Goal: Task Accomplishment & Management: Manage account settings

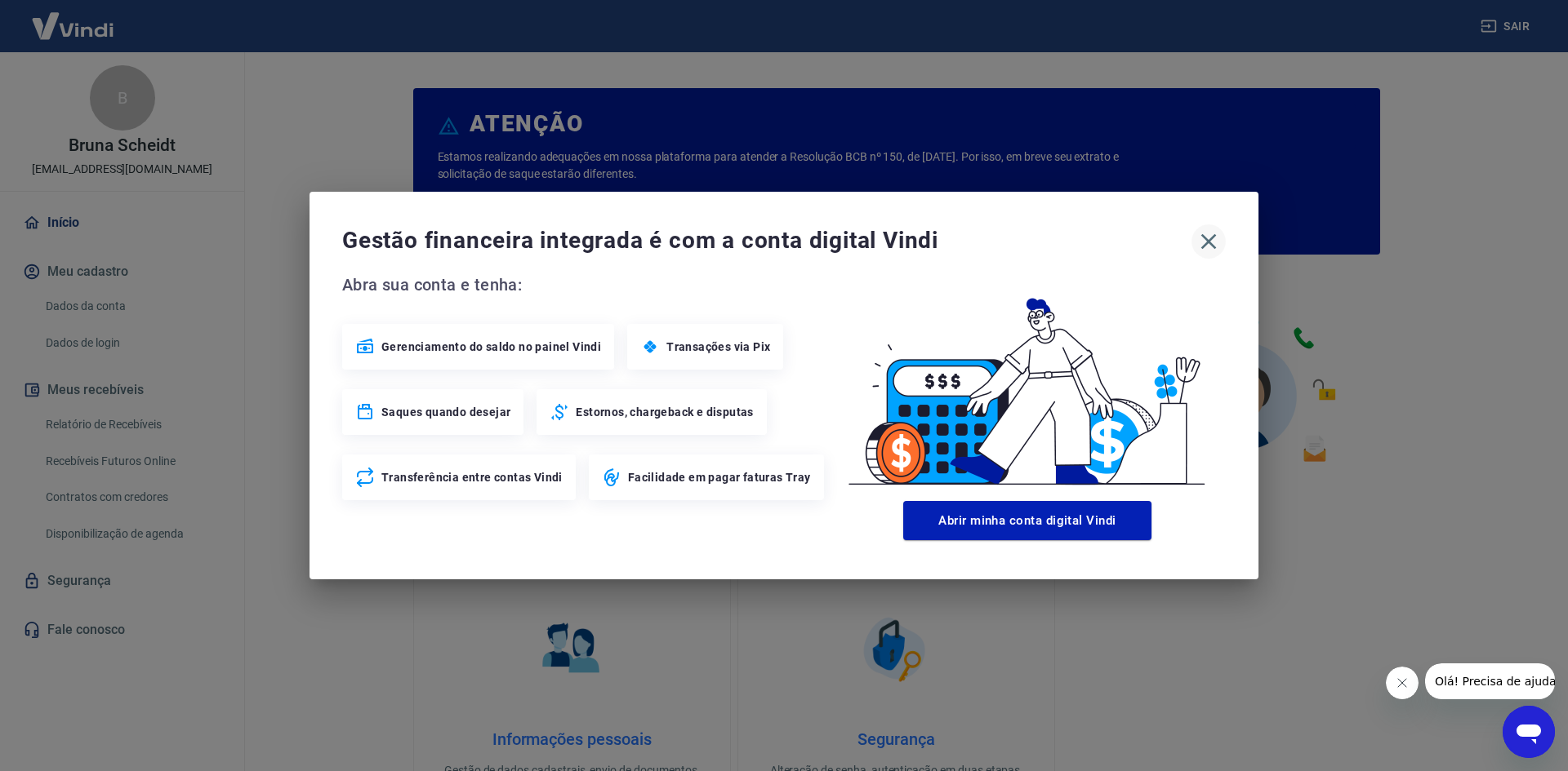
click at [1213, 252] on icon "button" at bounding box center [1209, 242] width 26 height 26
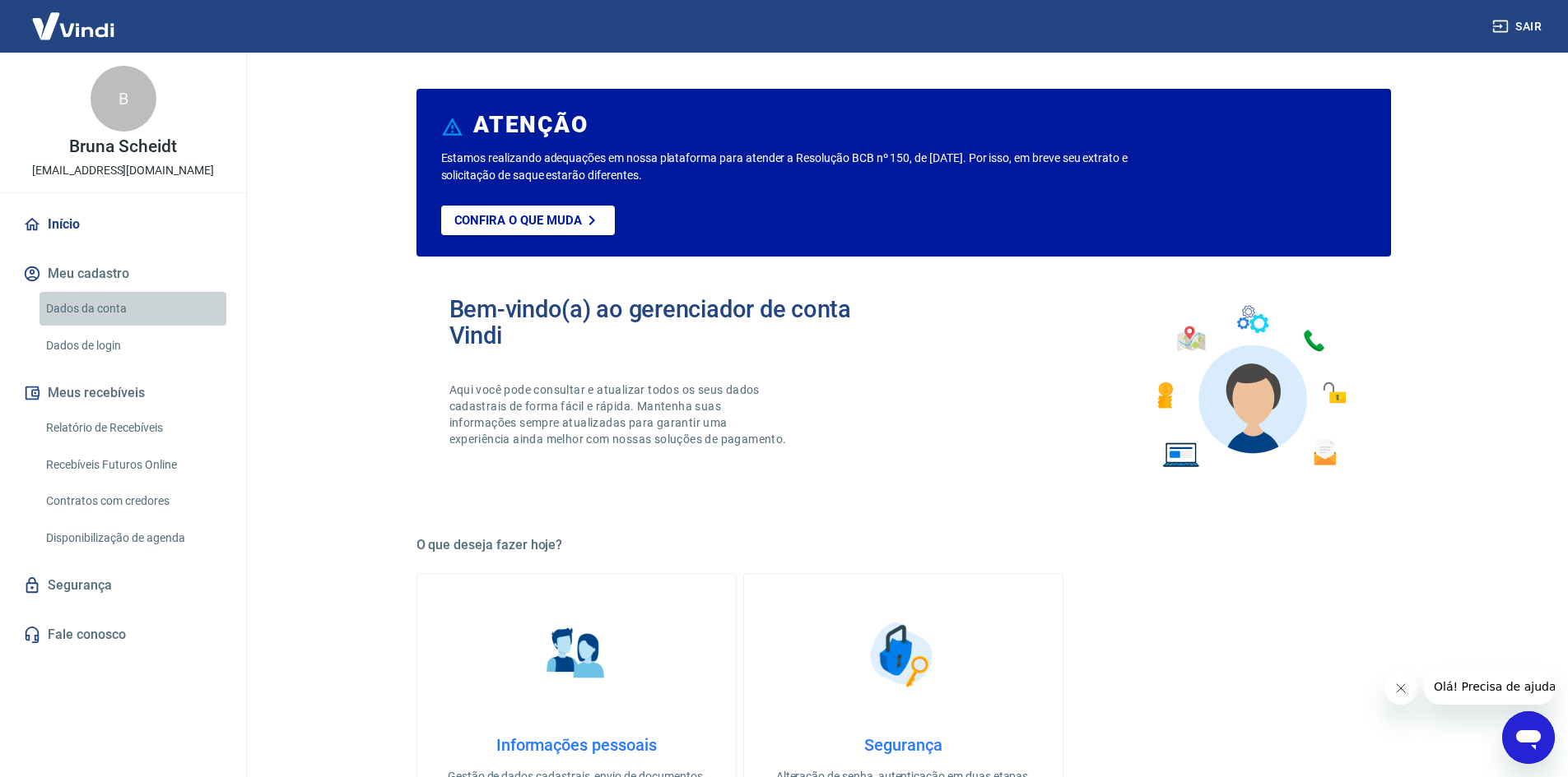
click at [74, 320] on link "Dados da conta" at bounding box center [132, 309] width 187 height 34
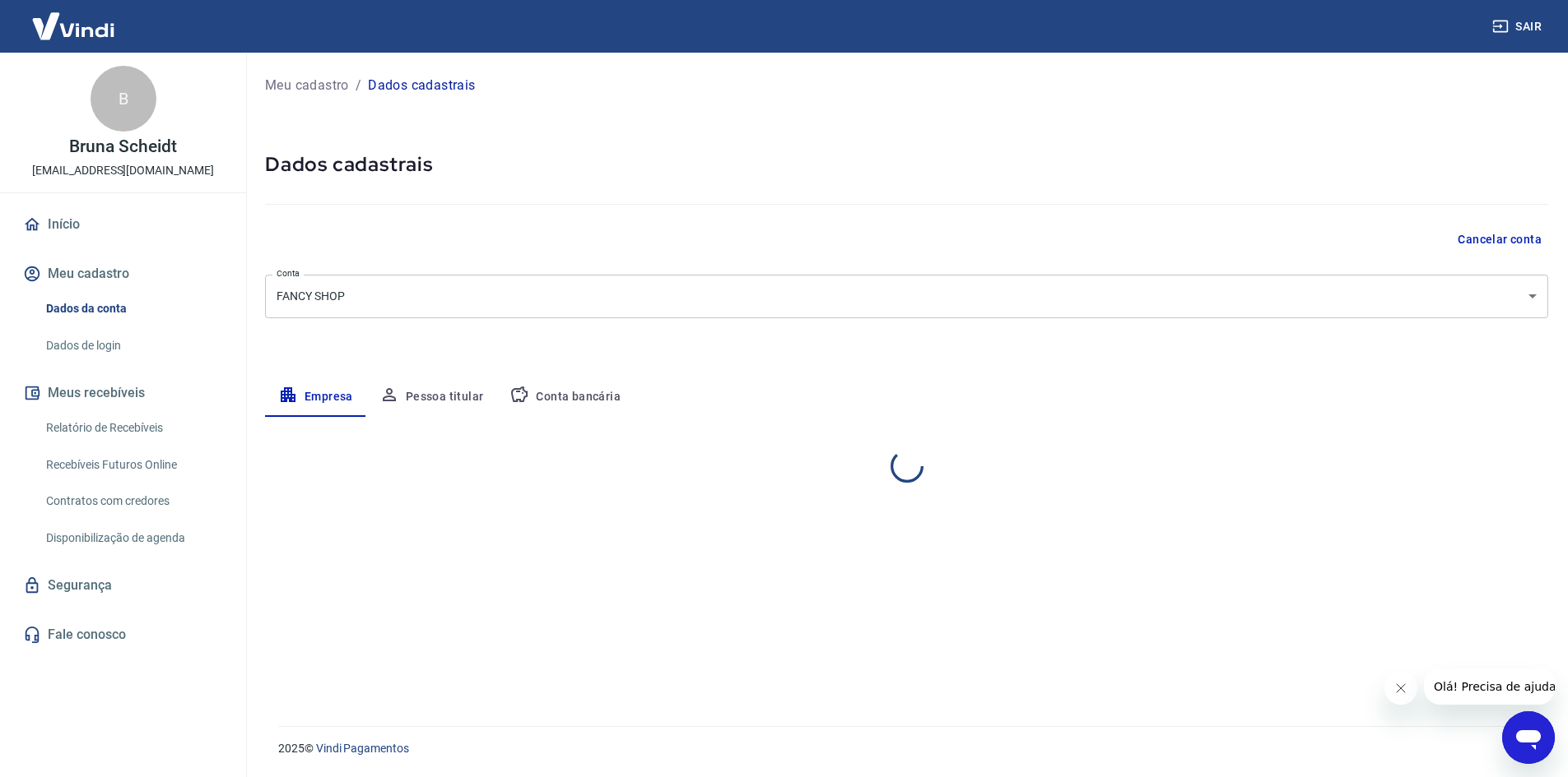
select select "SC"
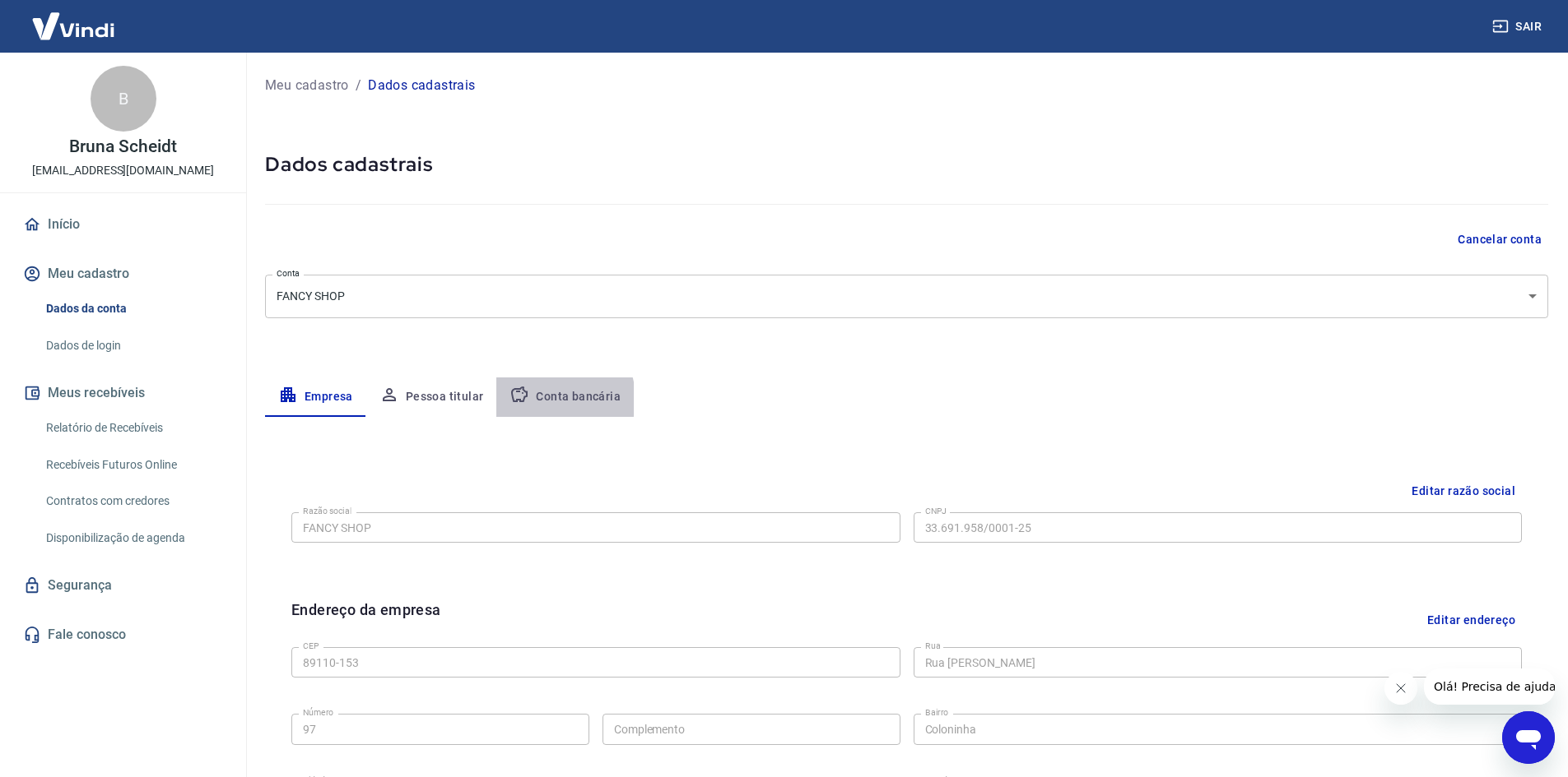
click at [543, 400] on button "Conta bancária" at bounding box center [565, 397] width 138 height 39
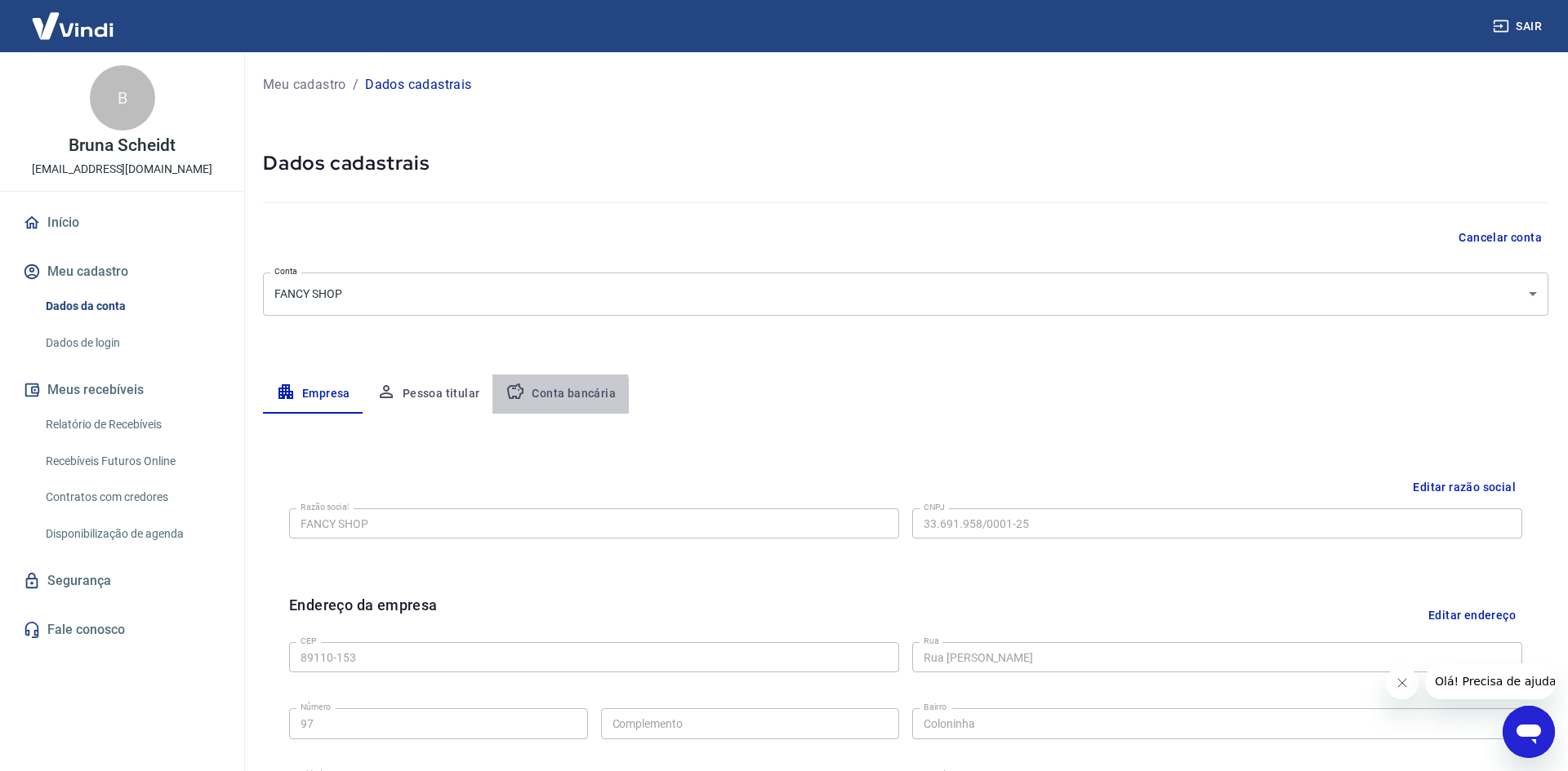
select select "1"
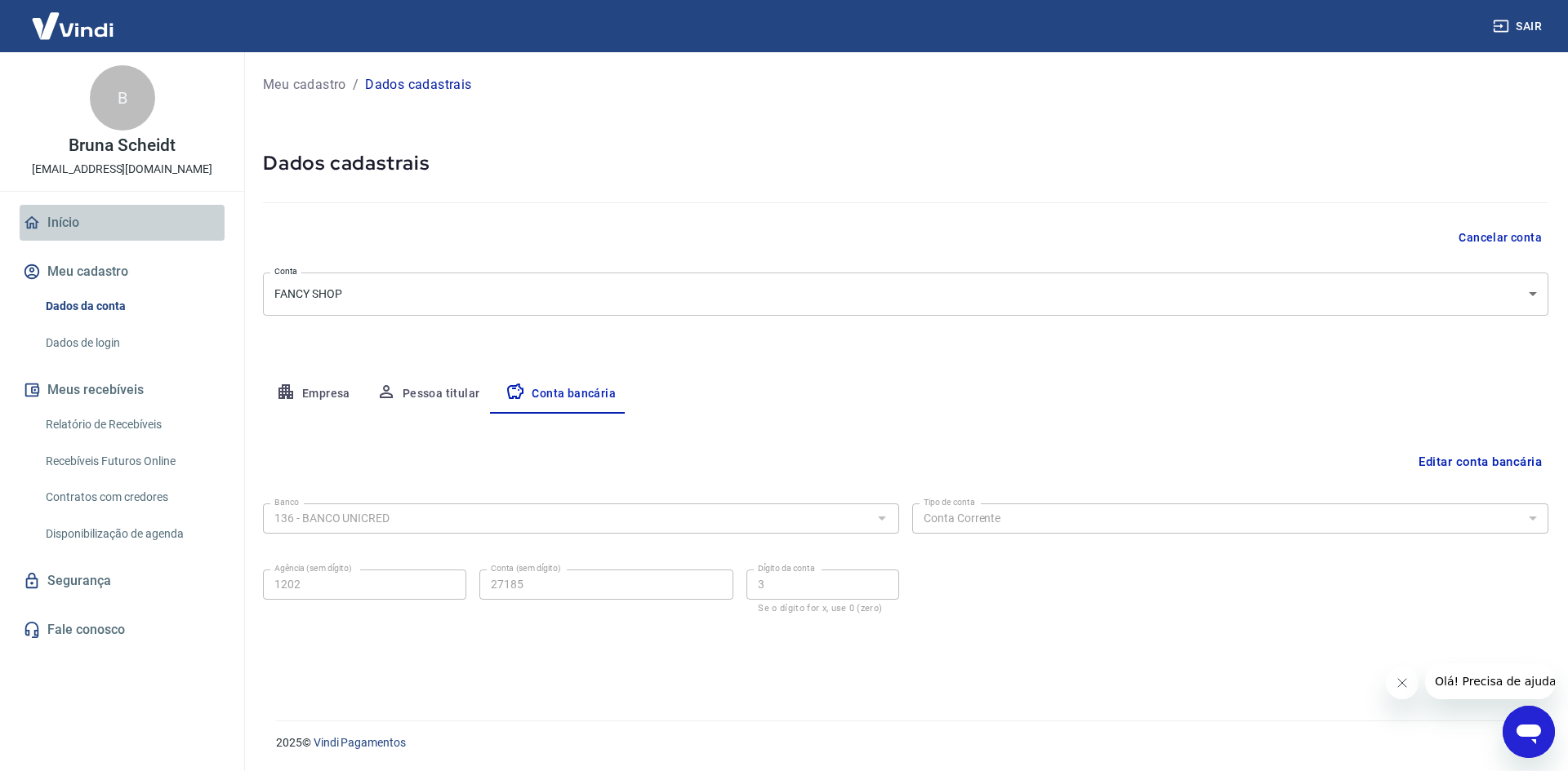
click at [37, 215] on icon at bounding box center [32, 222] width 18 height 18
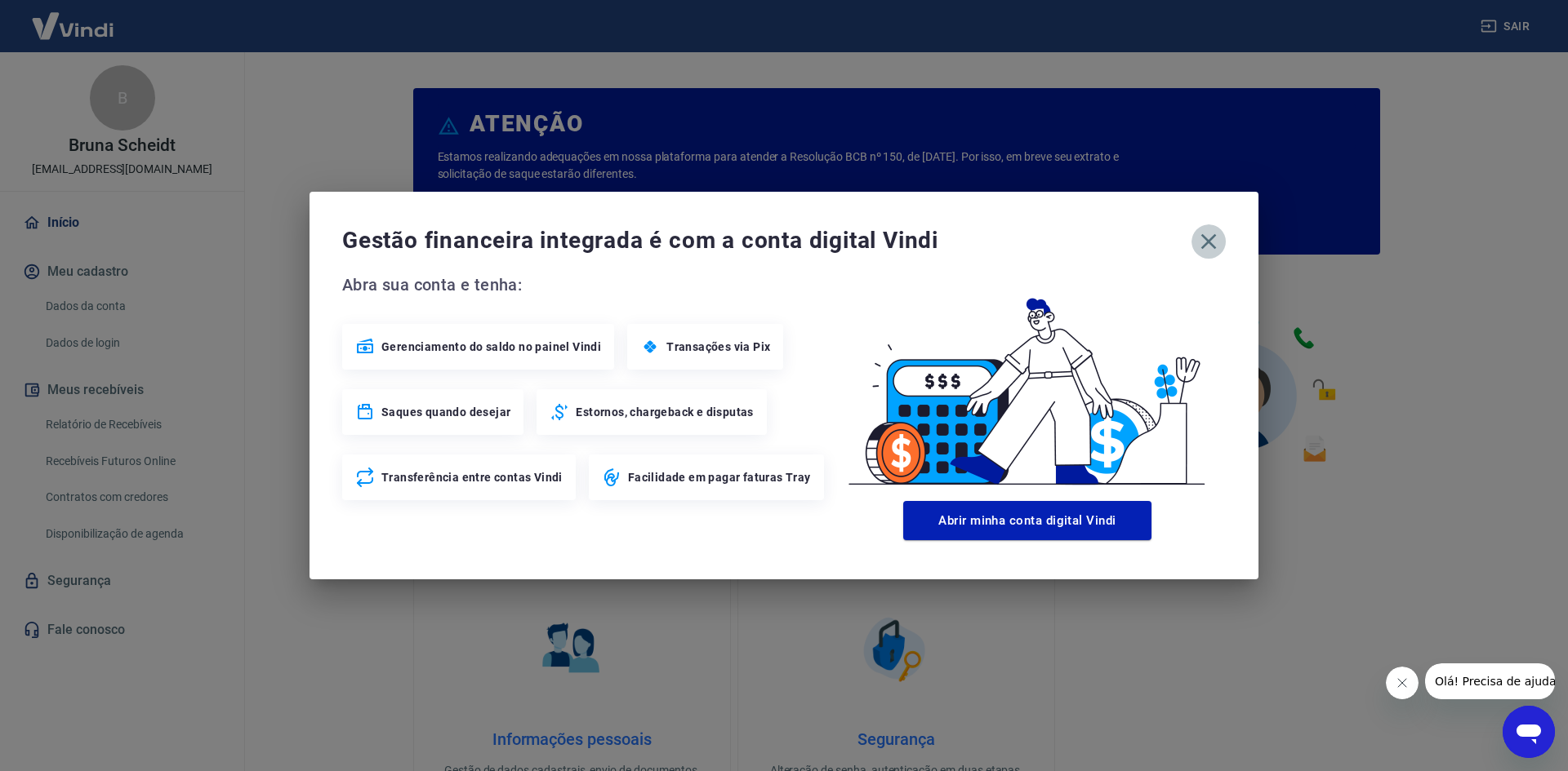
click at [1219, 234] on icon "button" at bounding box center [1209, 242] width 26 height 26
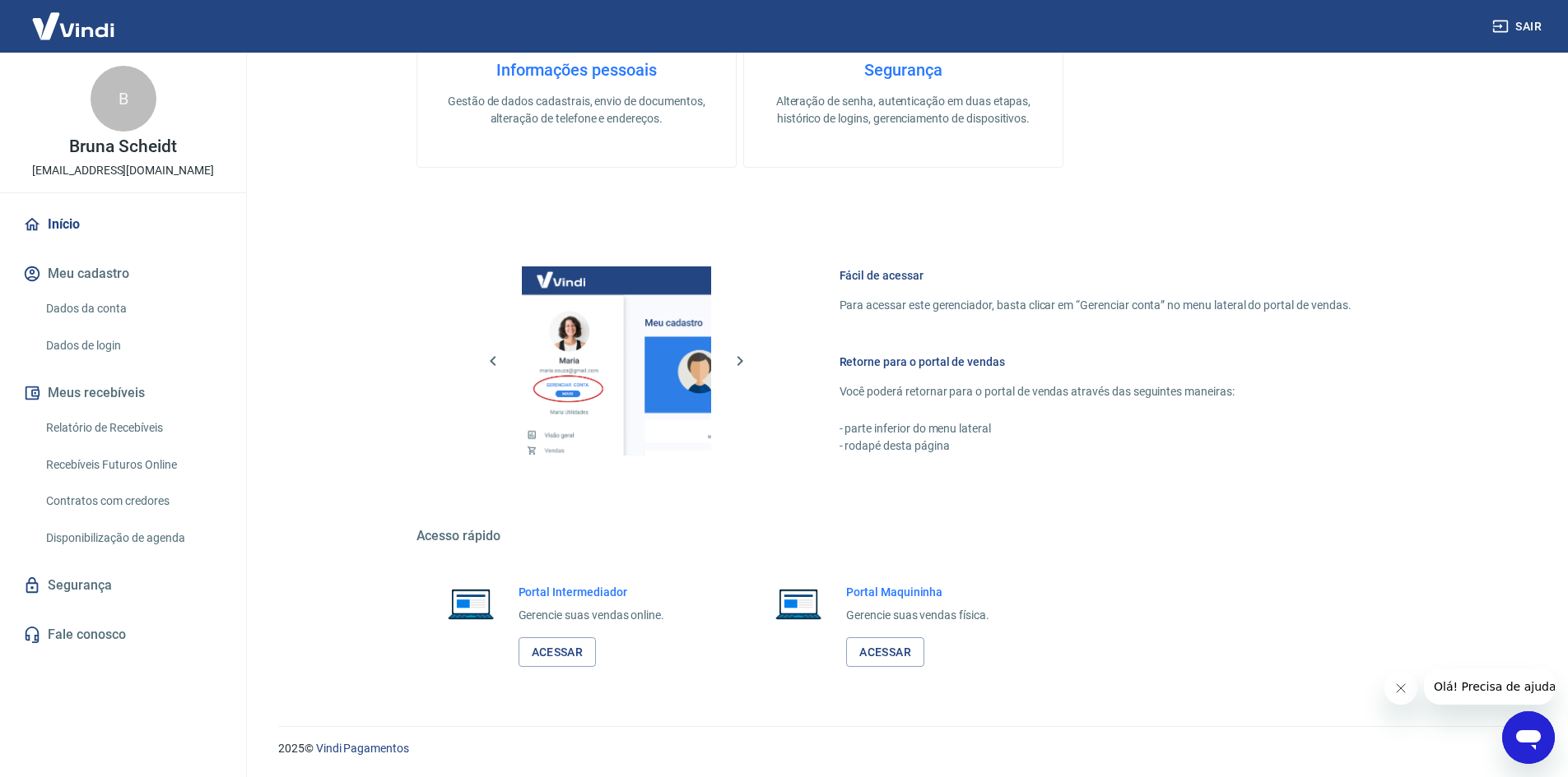
scroll to position [264, 0]
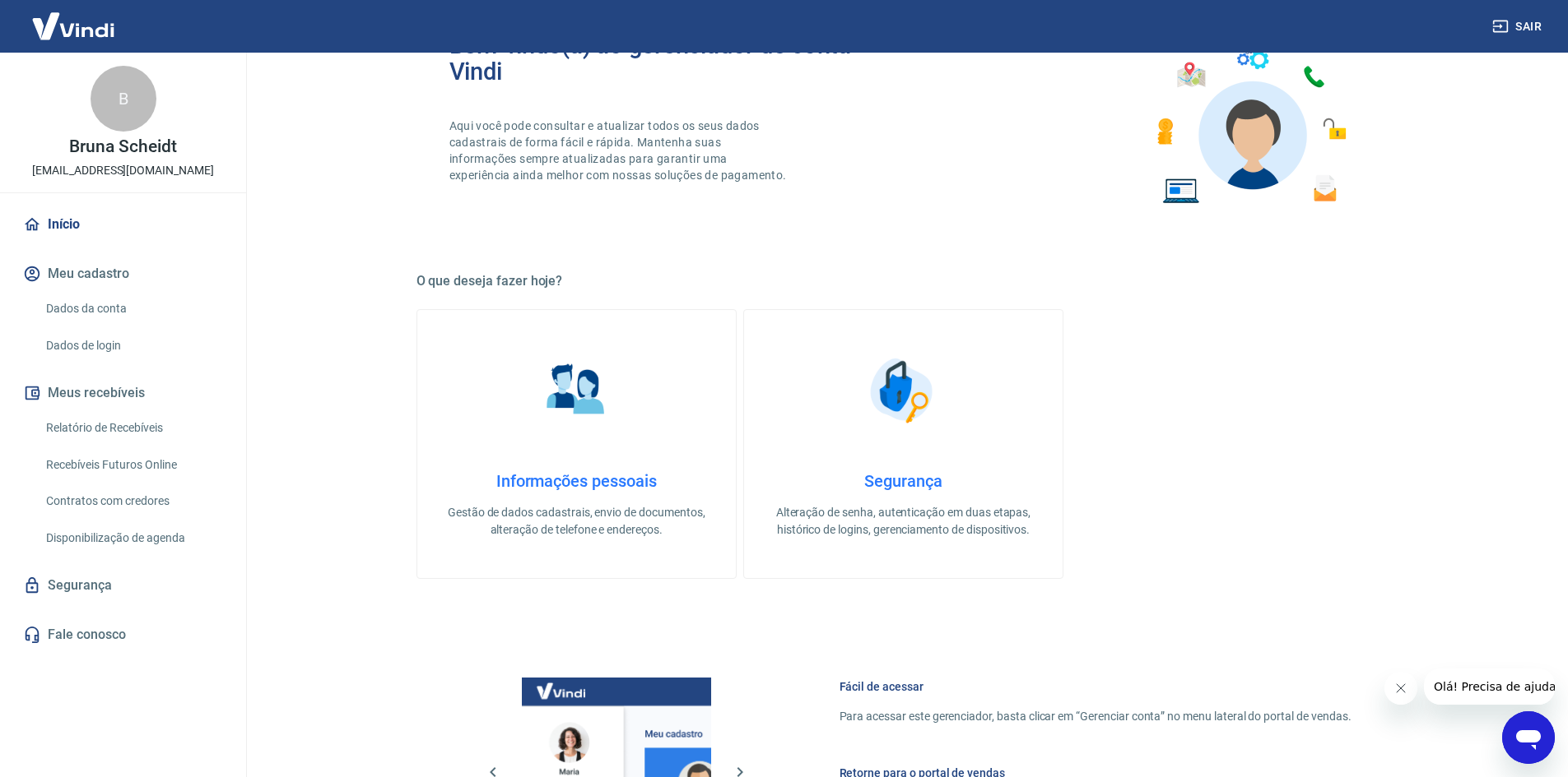
click at [609, 456] on link "Informações pessoais Gestão de dados cadastrais, envio de documentos, alteração…" at bounding box center [576, 444] width 320 height 270
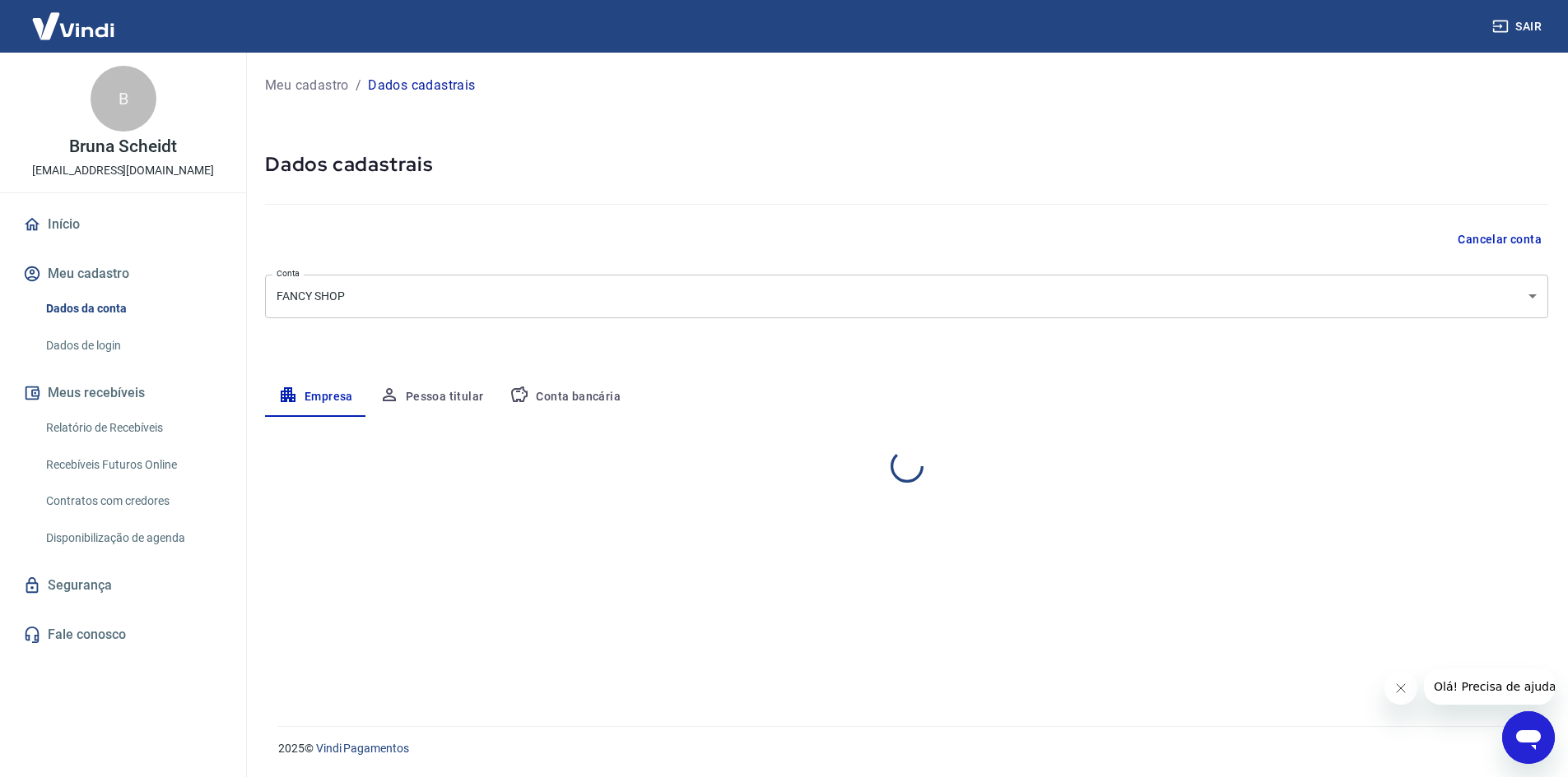
select select "SC"
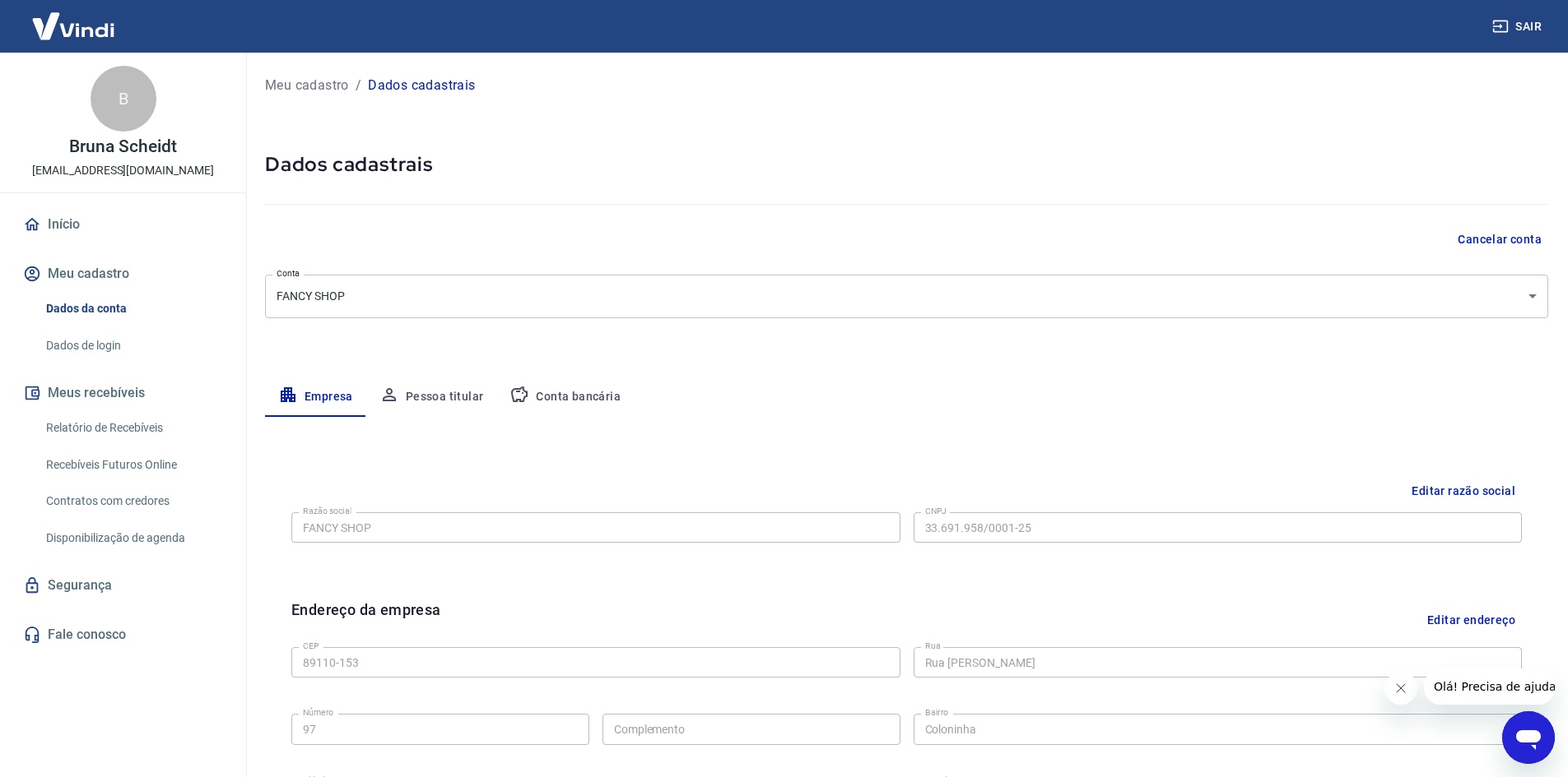
click at [1536, 25] on button "Sair" at bounding box center [1518, 26] width 59 height 30
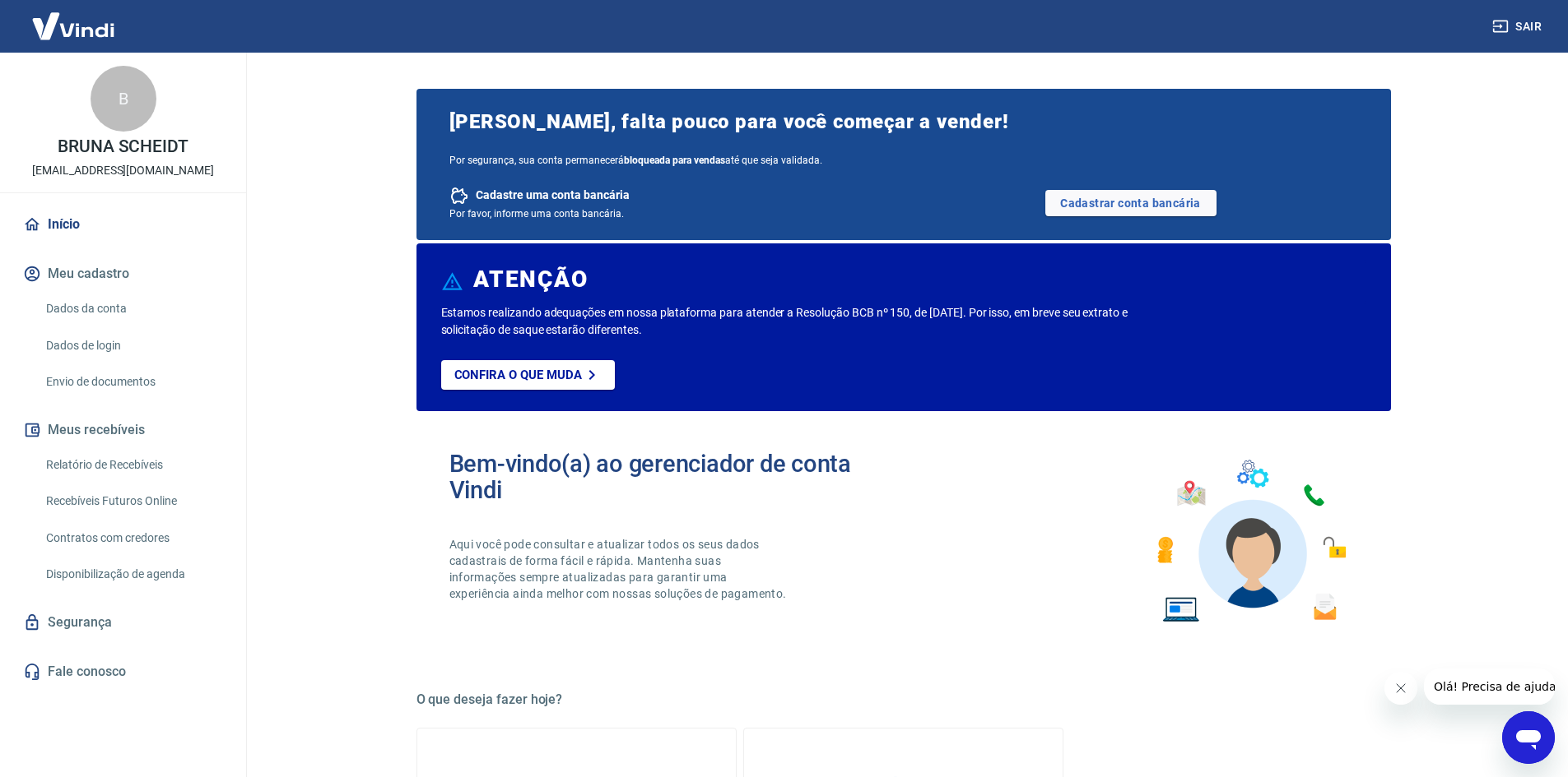
click at [122, 314] on link "Dados da conta" at bounding box center [132, 309] width 187 height 34
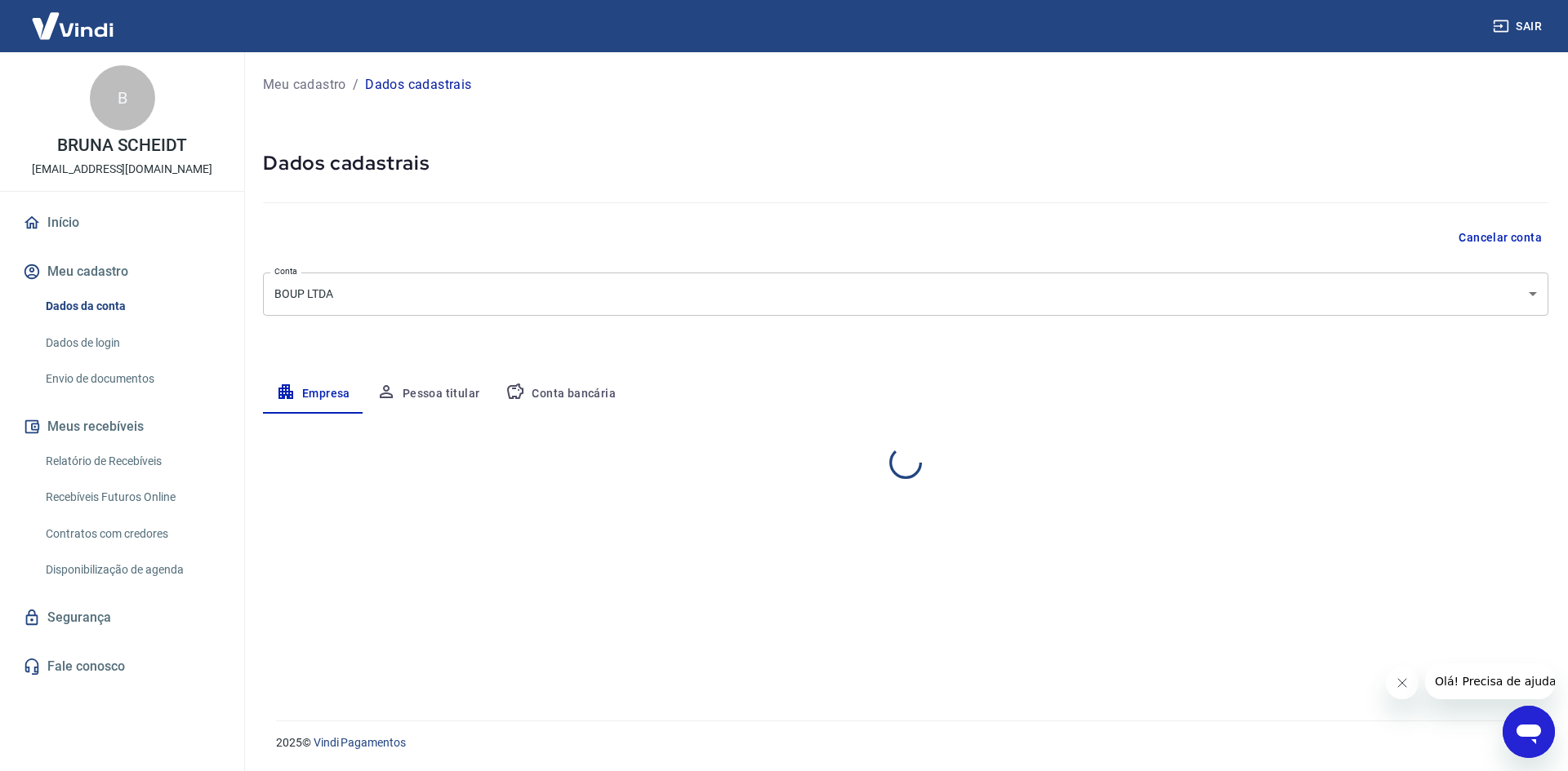
select select "SC"
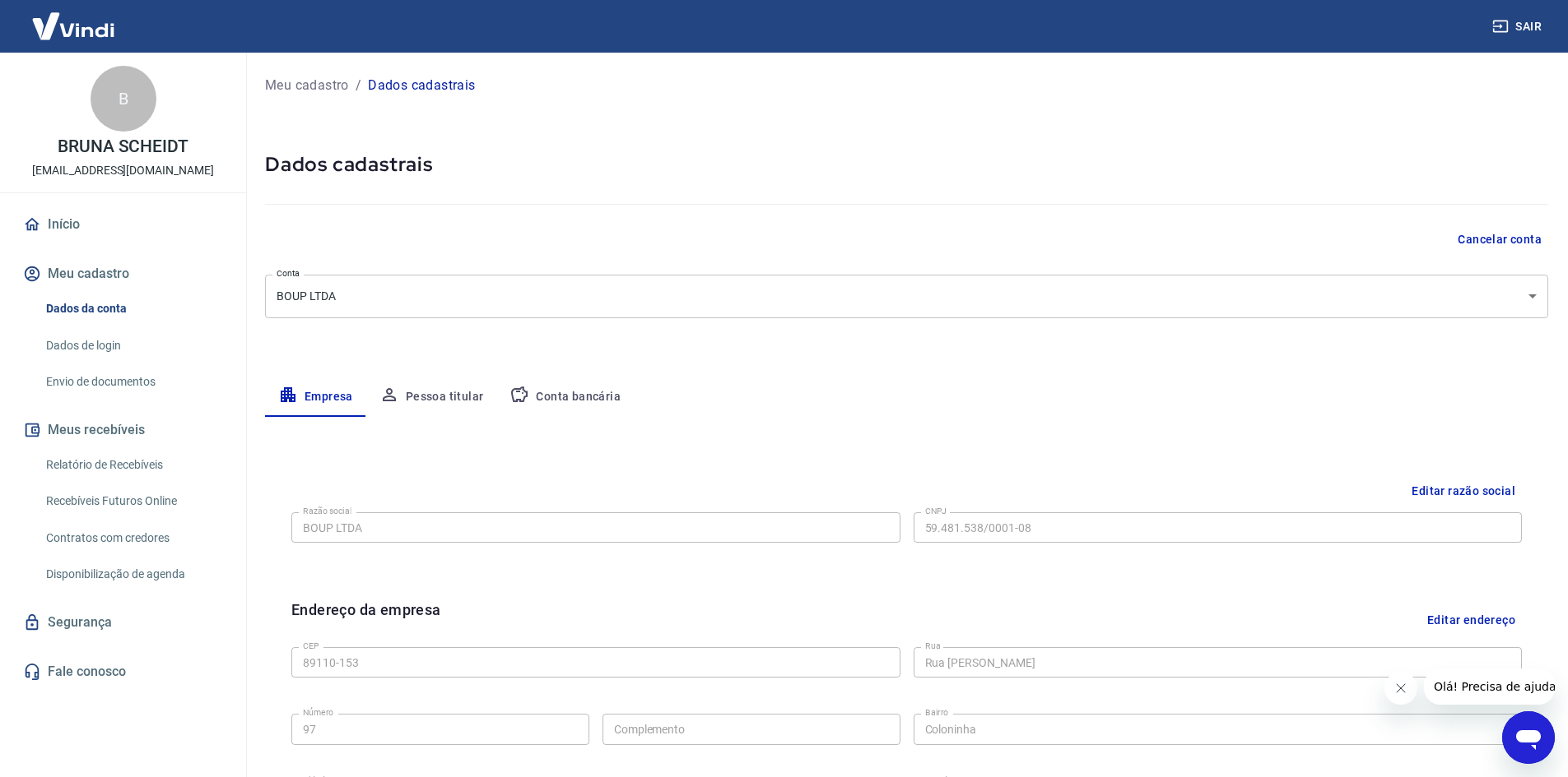
click at [535, 399] on button "Conta bancária" at bounding box center [565, 397] width 138 height 39
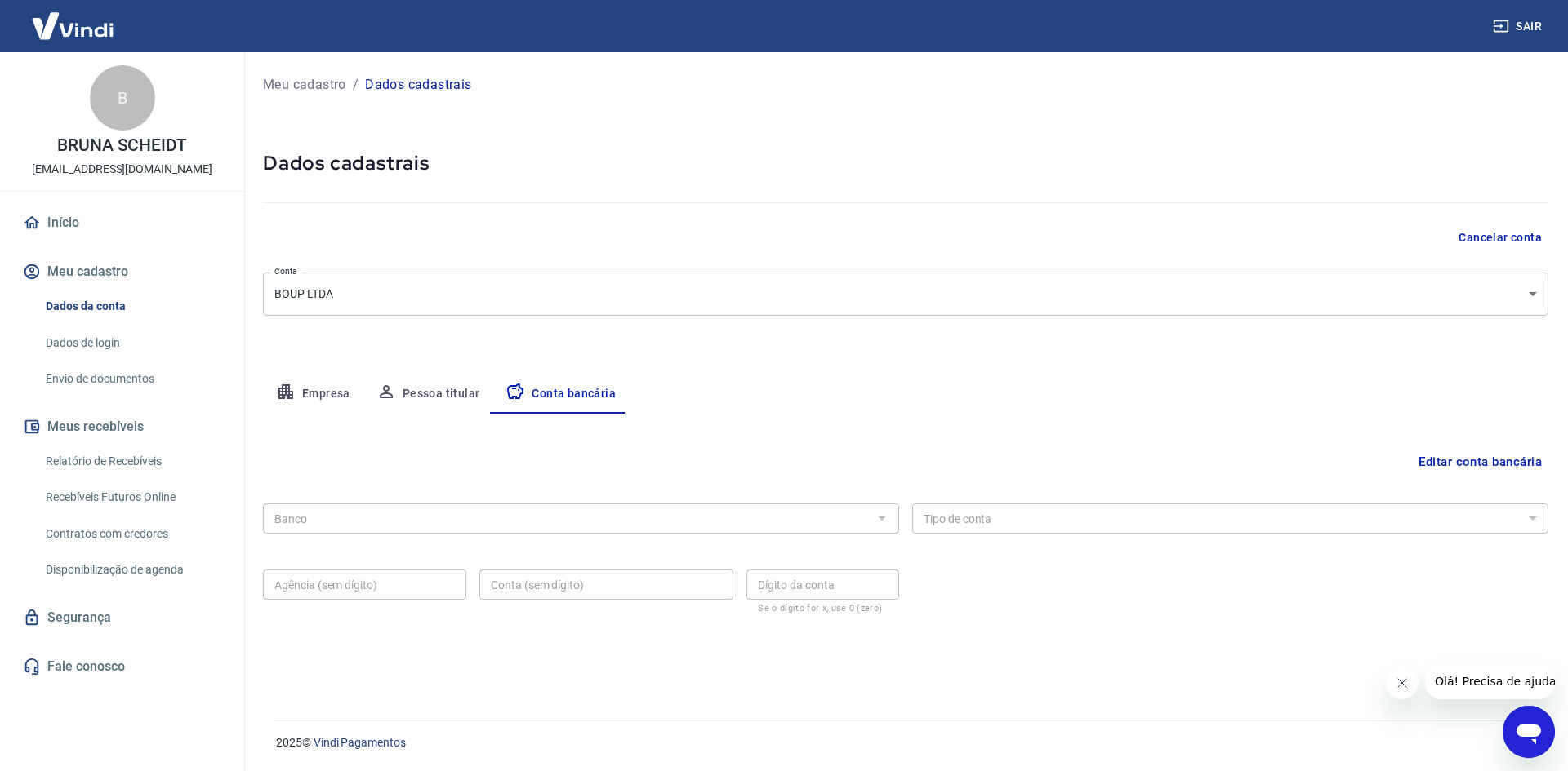
click at [1425, 466] on button "Editar conta bancária" at bounding box center [1481, 461] width 137 height 31
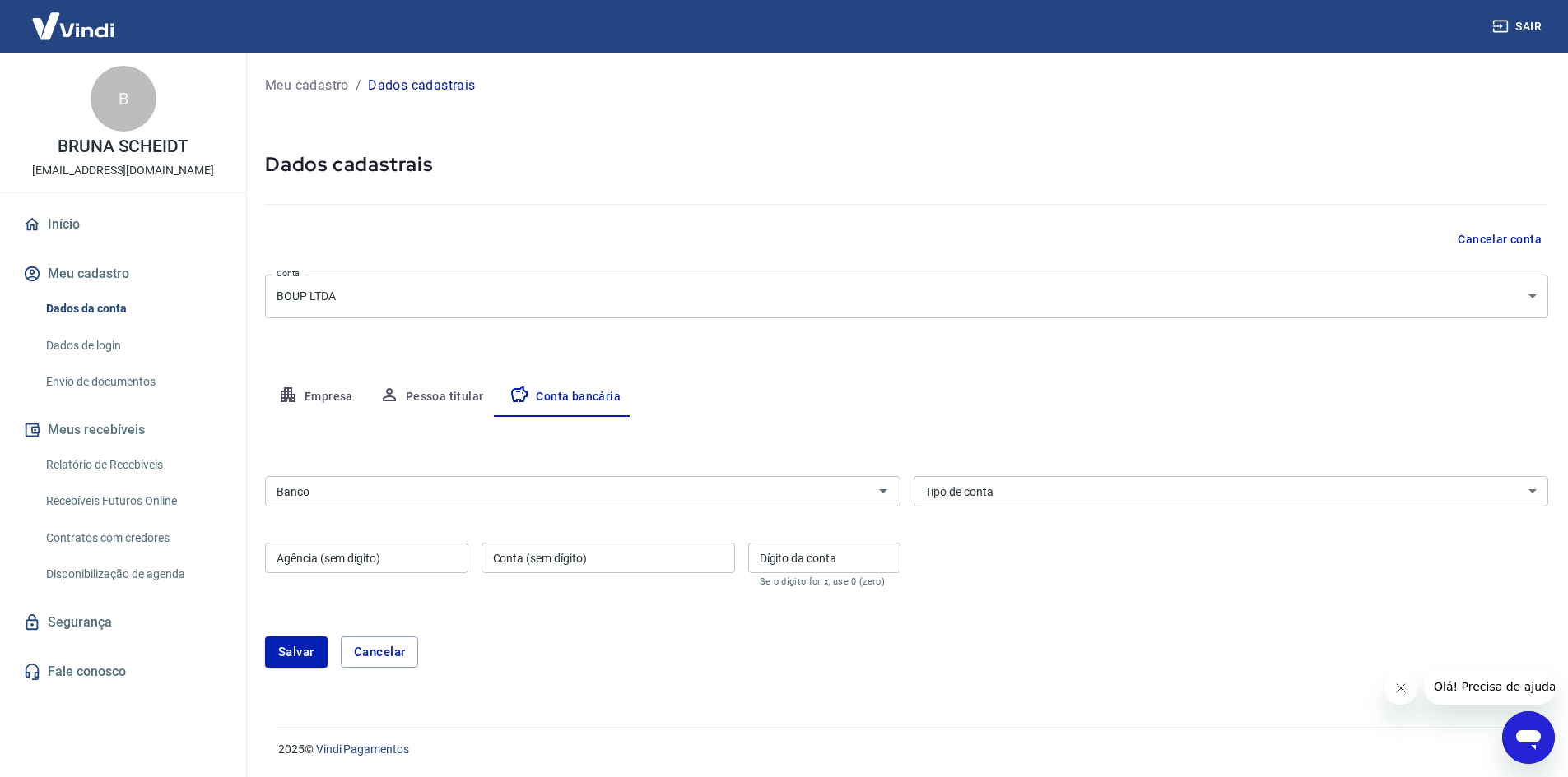
click at [326, 495] on input "Banco" at bounding box center [569, 491] width 598 height 21
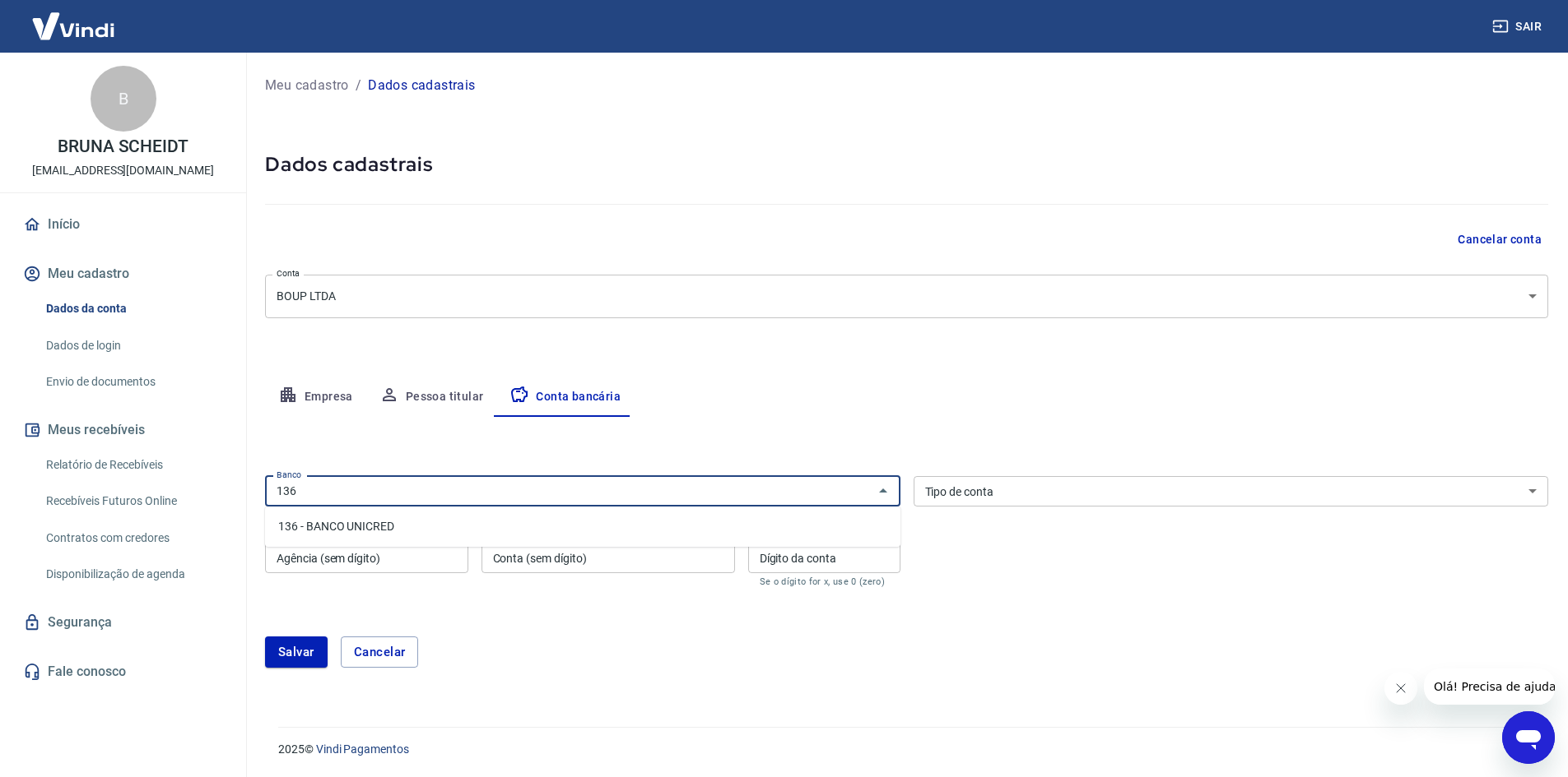
click at [354, 535] on li "136 - BANCO UNICRED" at bounding box center [583, 527] width 636 height 27
type input "136 - BANCO UNICRED"
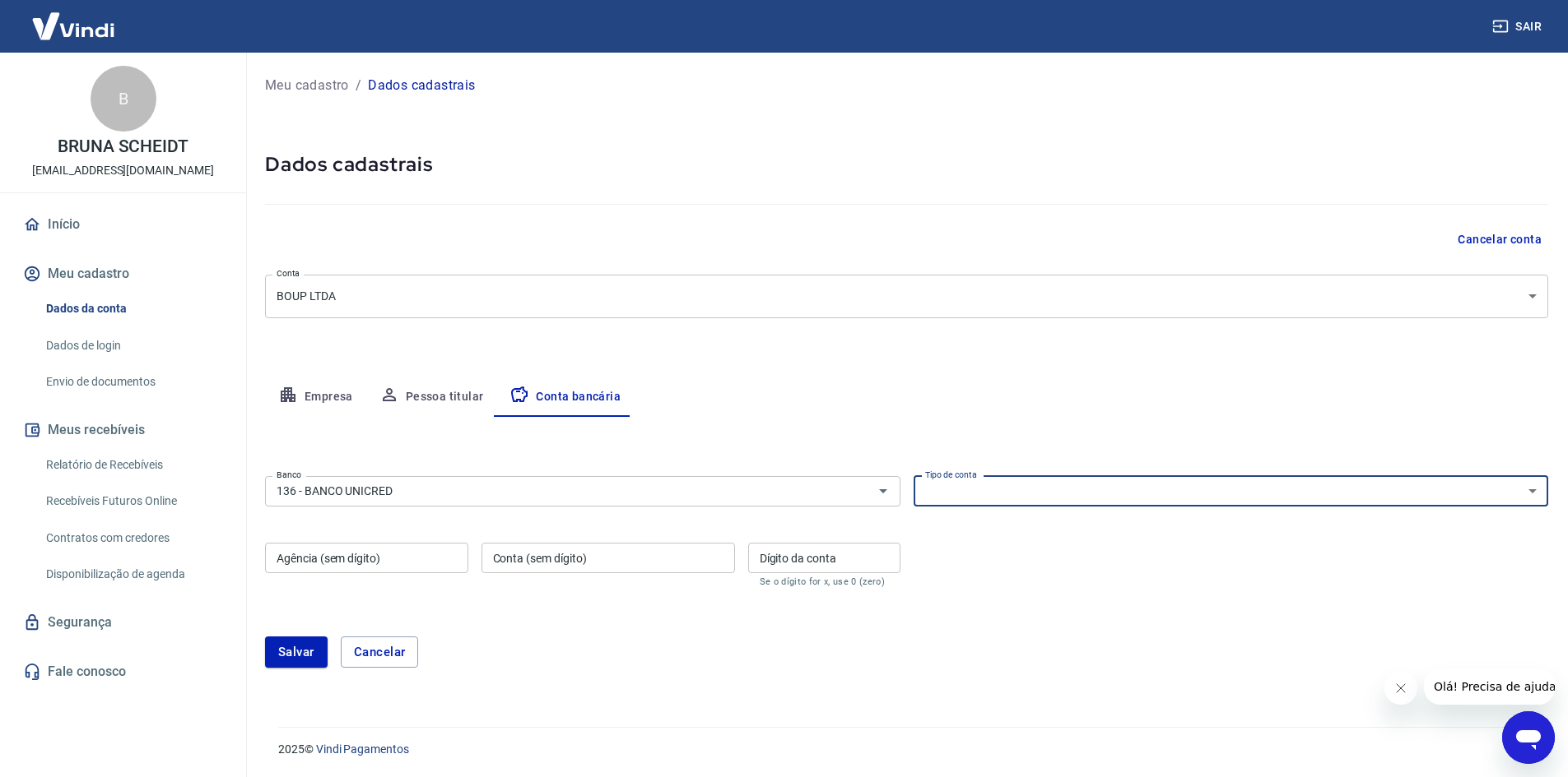
click at [942, 497] on select "Conta Corrente Conta Poupança" at bounding box center [1231, 491] width 636 height 30
select select "1"
click at [913, 476] on select "Conta Corrente Conta Poupança" at bounding box center [1231, 491] width 636 height 30
click at [361, 554] on input "Agência (sem dígito)" at bounding box center [367, 558] width 204 height 30
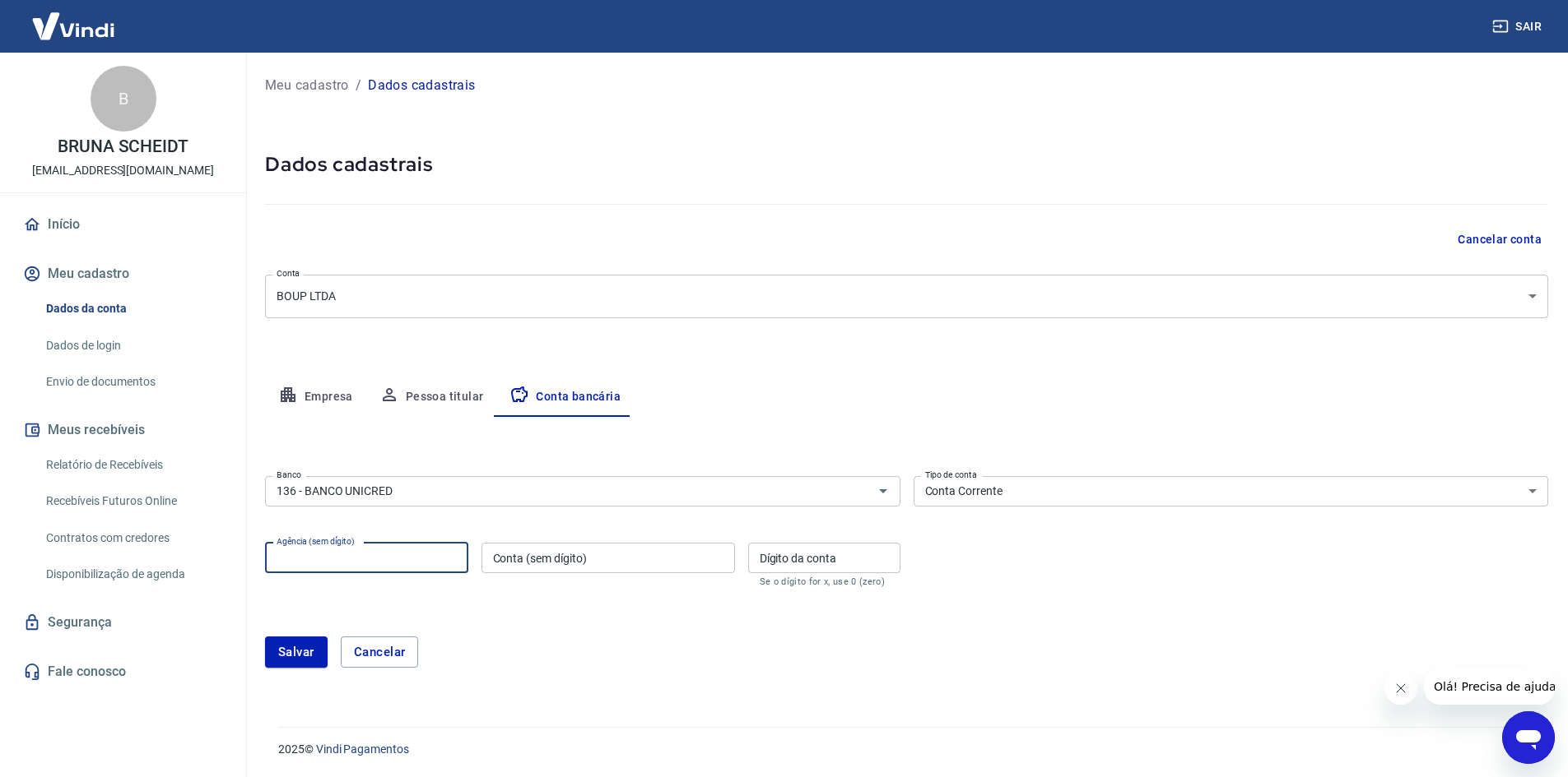
type input "1202"
click at [515, 564] on input "Conta (sem dígito)" at bounding box center [608, 558] width 253 height 30
type input "1163973"
click at [788, 559] on input "Dígito da conta" at bounding box center [824, 558] width 152 height 30
type input "3"
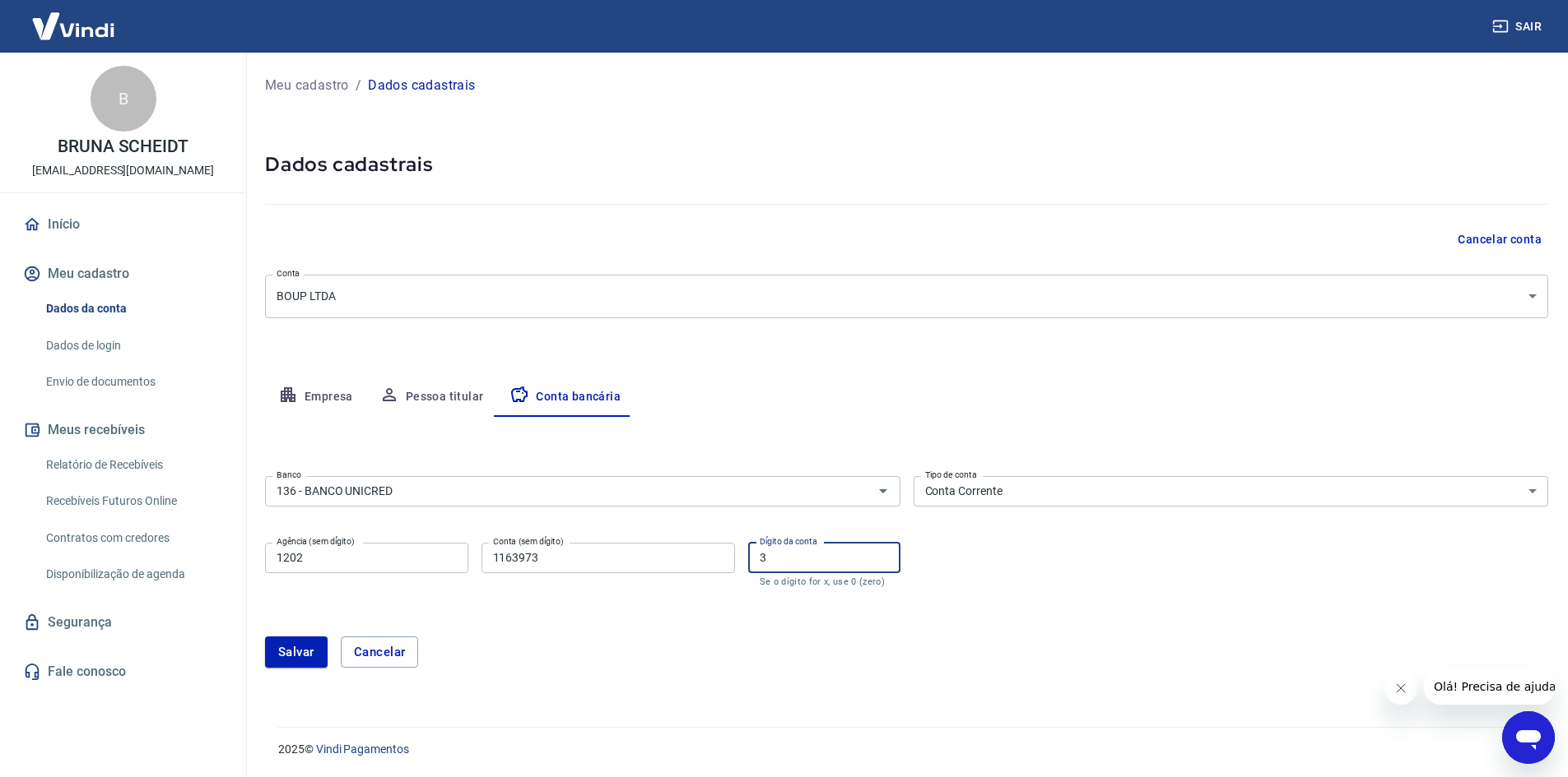
click at [704, 557] on input "1163973" at bounding box center [608, 558] width 253 height 30
type input "116397"
click at [284, 649] on button "Salvar" at bounding box center [296, 651] width 63 height 31
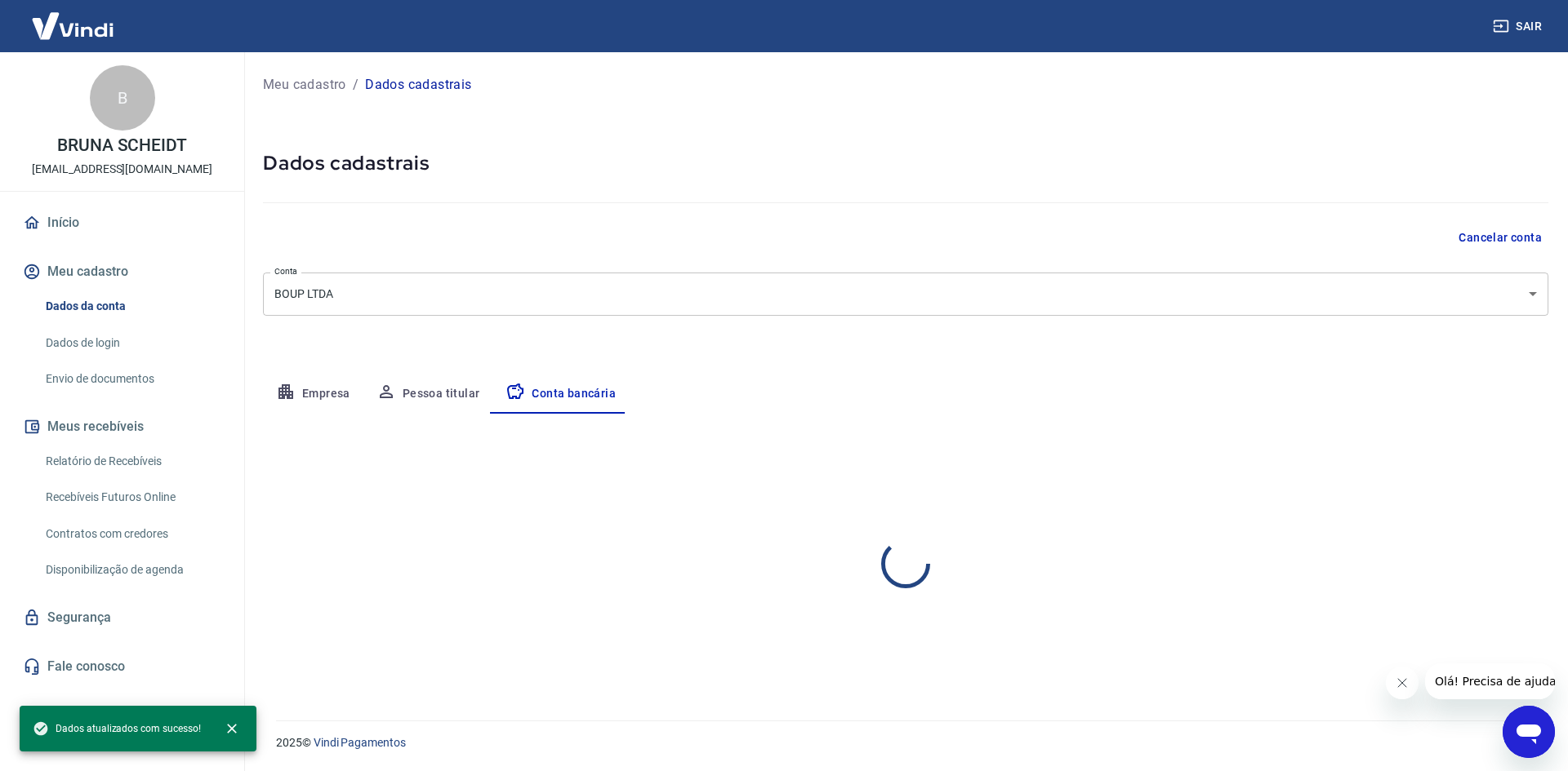
select select "1"
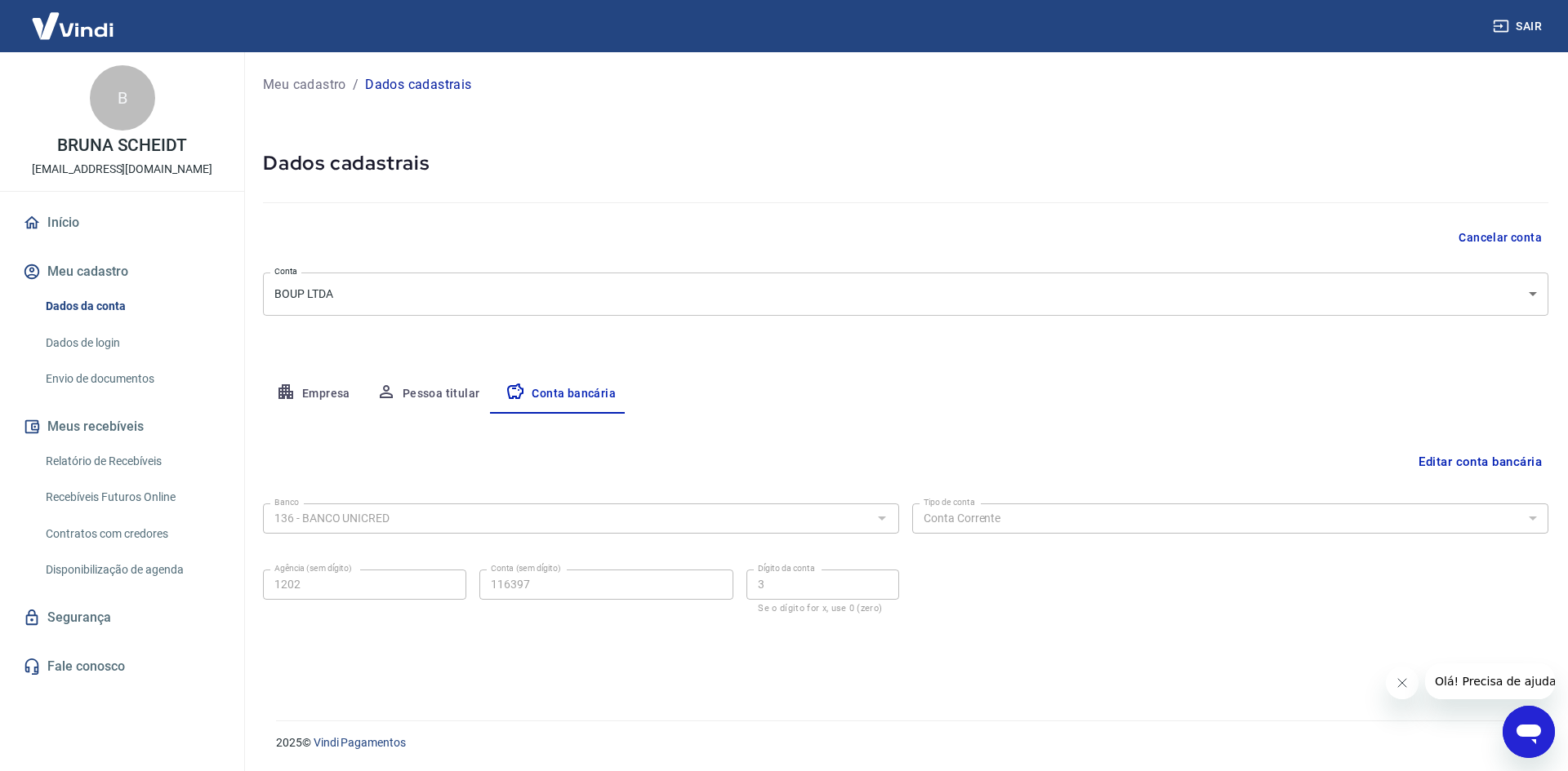
click at [127, 101] on div "B" at bounding box center [123, 98] width 65 height 65
click at [61, 223] on link "Início" at bounding box center [122, 222] width 205 height 36
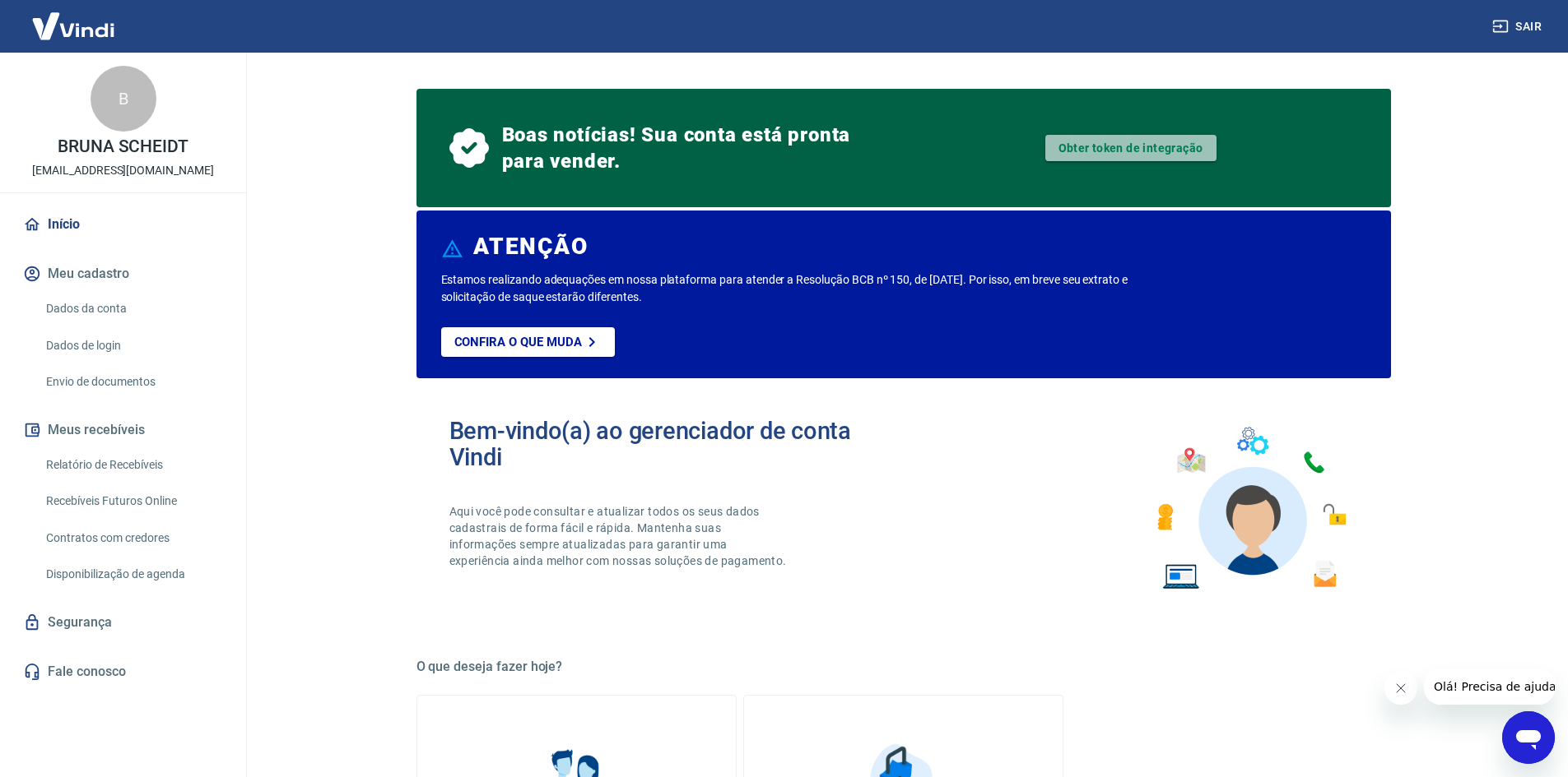
click at [1084, 152] on link "Obter token de integração" at bounding box center [1131, 148] width 172 height 26
